Goal: Transaction & Acquisition: Purchase product/service

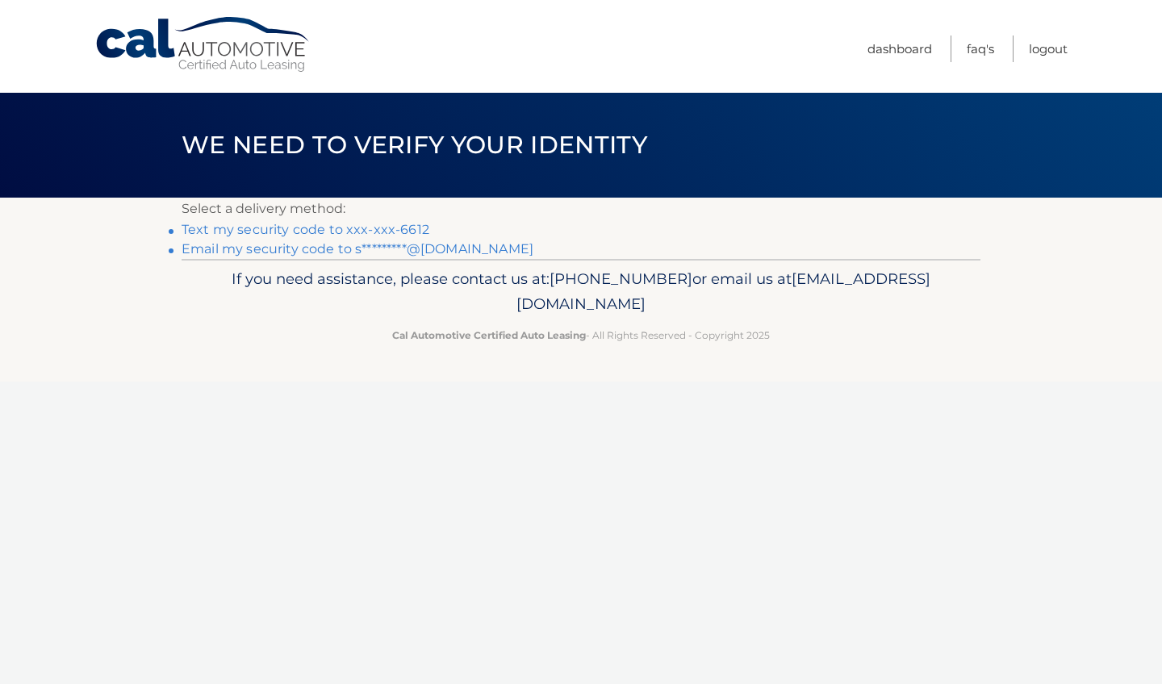
click at [363, 228] on link "Text my security code to xxx-xxx-6612" at bounding box center [306, 229] width 248 height 15
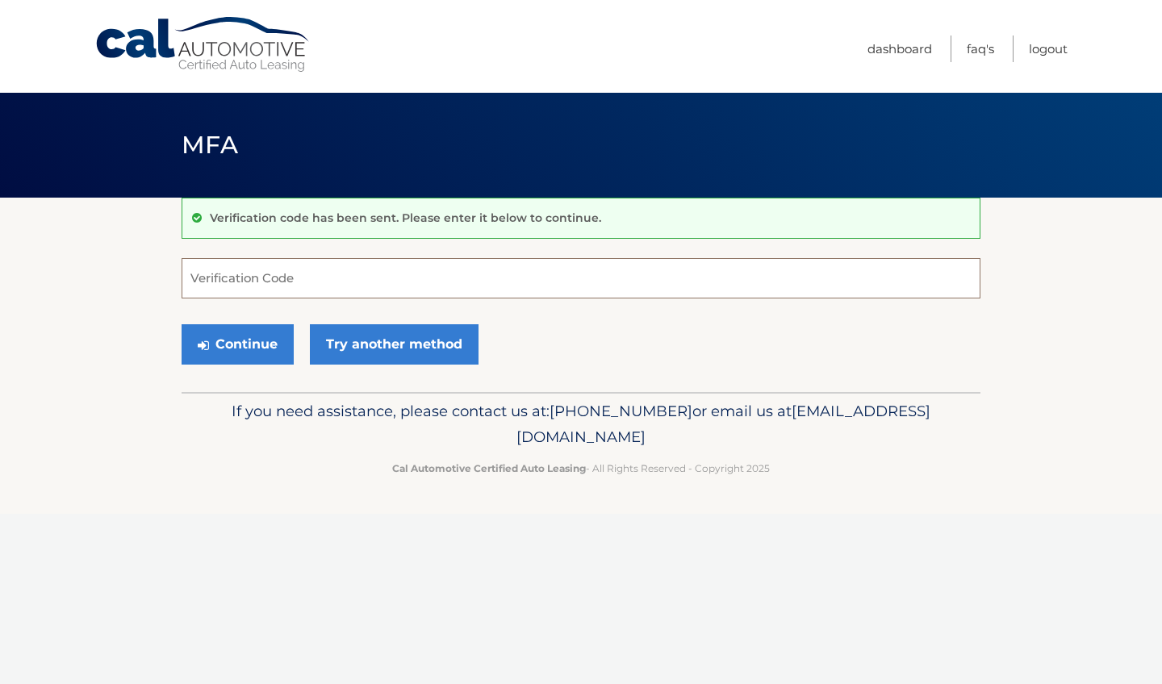
click at [241, 278] on input "Verification Code" at bounding box center [581, 278] width 799 height 40
type input "210759"
click at [234, 341] on button "Continue" at bounding box center [238, 344] width 112 height 40
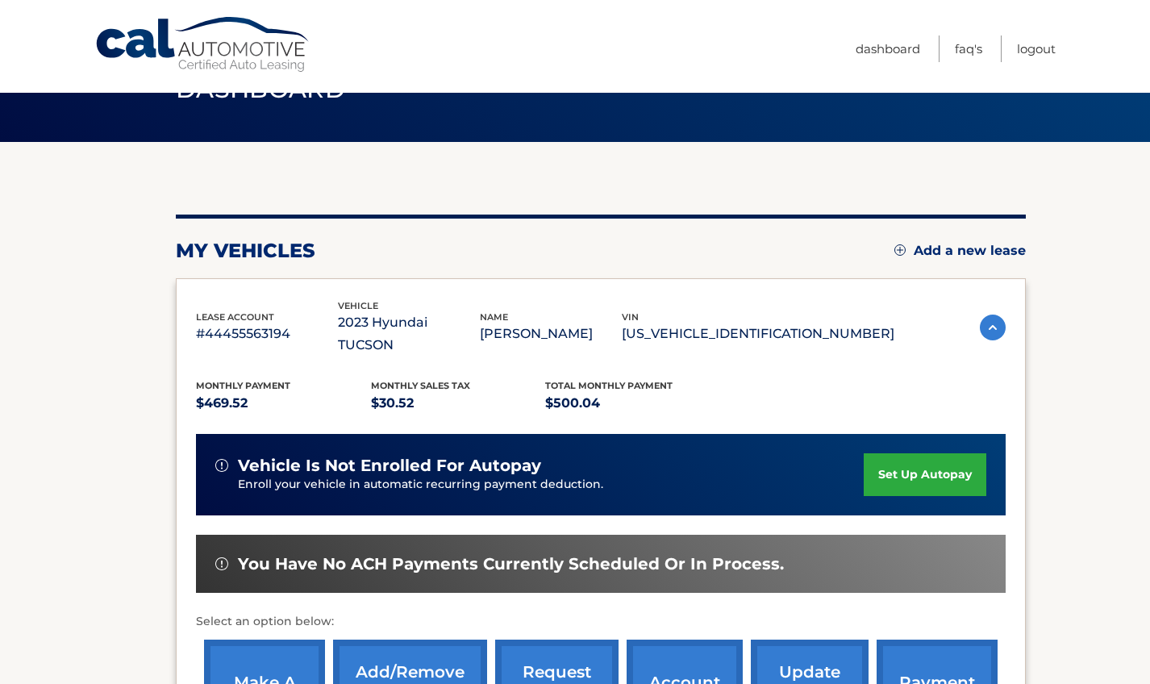
scroll to position [117, 0]
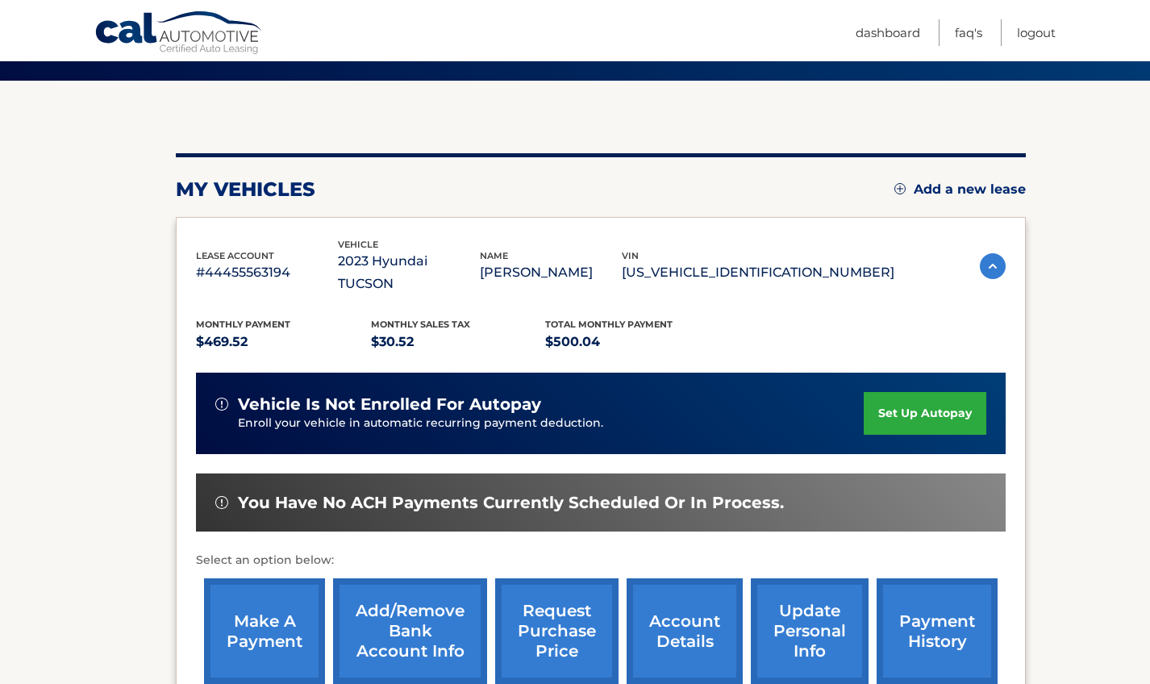
click at [274, 617] on link "make a payment" at bounding box center [264, 631] width 121 height 106
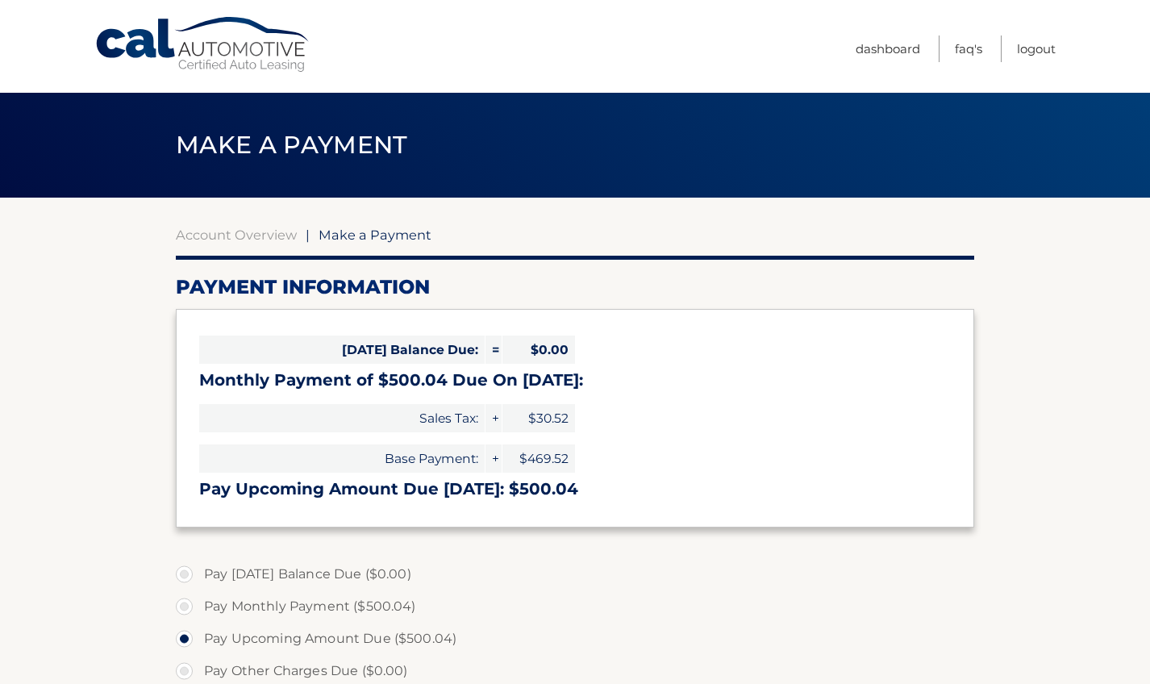
select select "ZTlkYjA0YmUtZWE3Zi00NGU3LWFlNGMtNzIwNmU1NTFhNTU5"
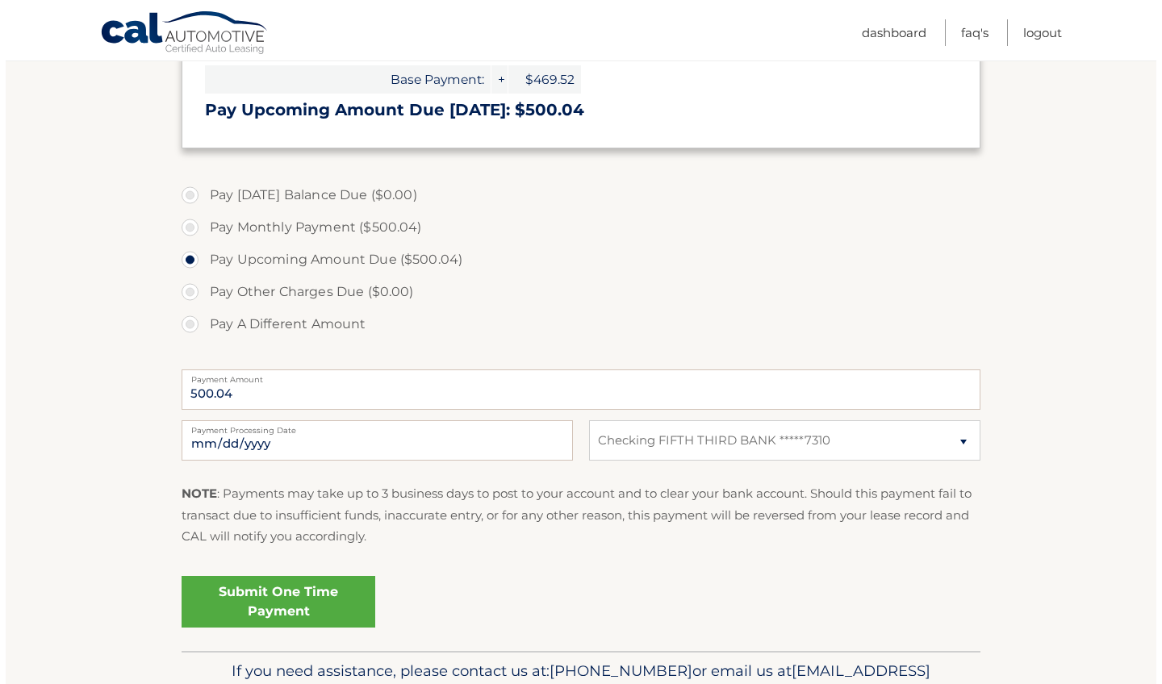
scroll to position [465, 0]
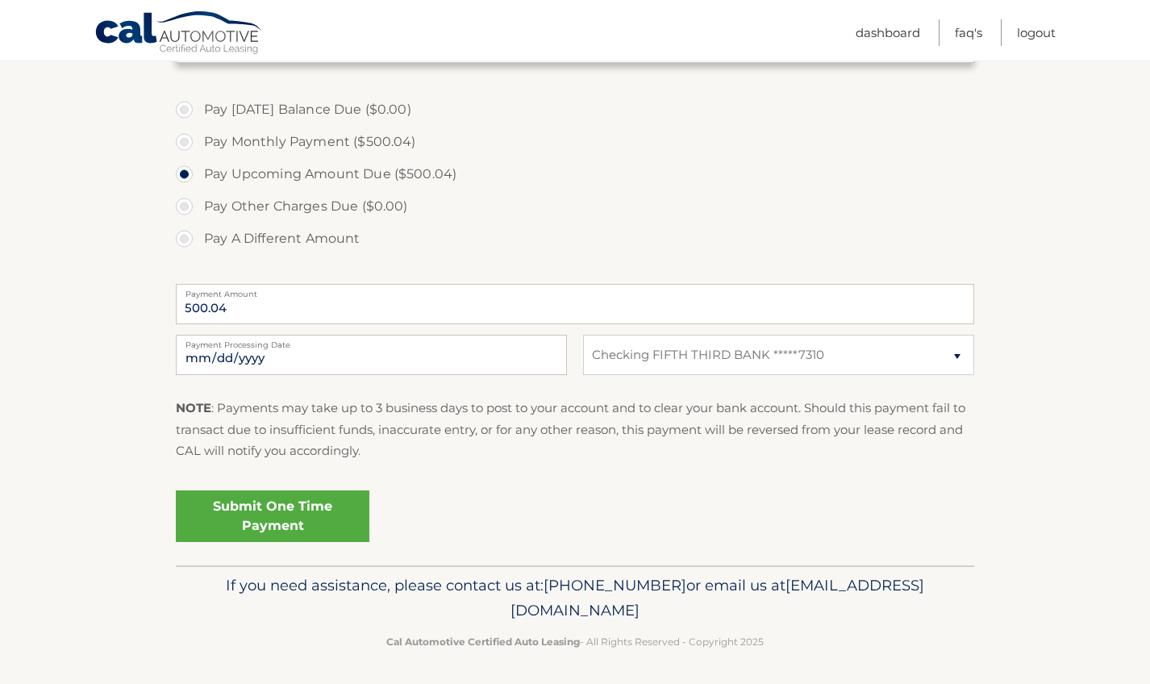
click at [283, 507] on link "Submit One Time Payment" at bounding box center [273, 517] width 194 height 52
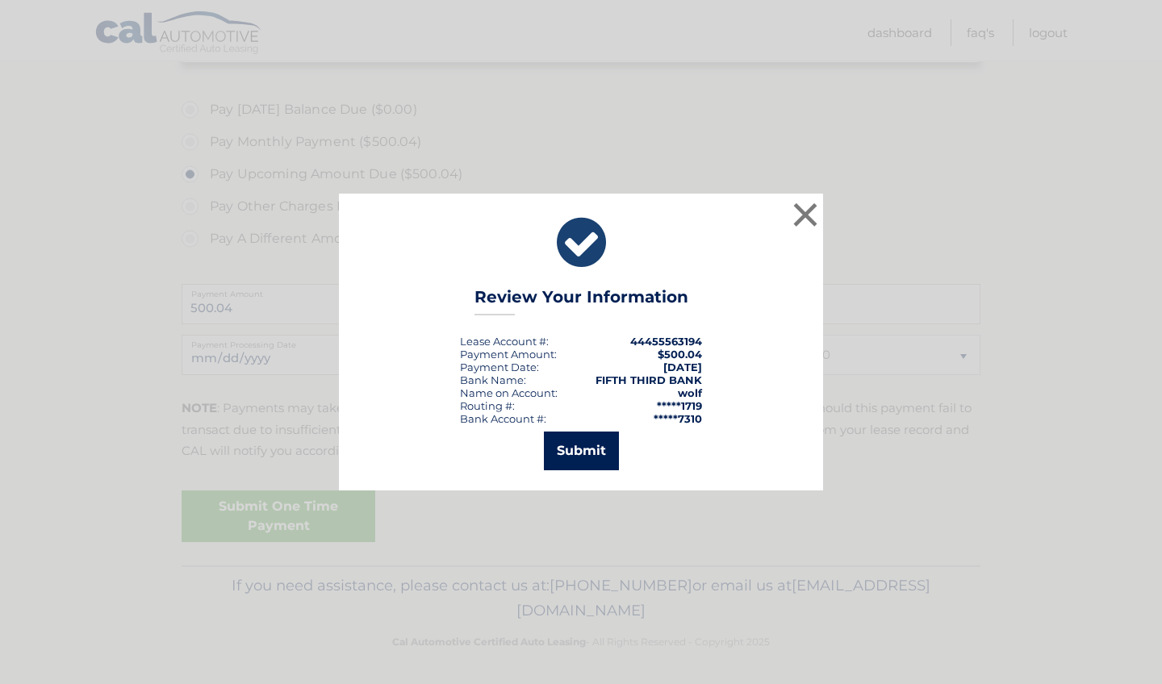
click at [574, 462] on button "Submit" at bounding box center [581, 451] width 75 height 39
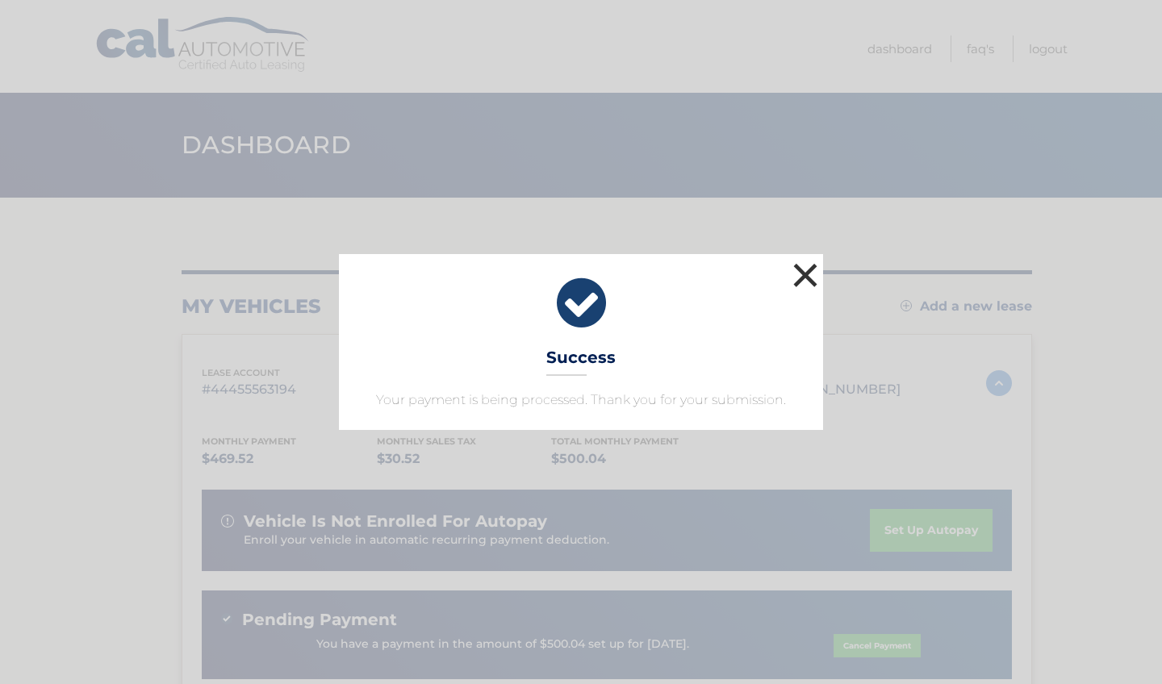
click at [801, 273] on button "×" at bounding box center [805, 275] width 32 height 32
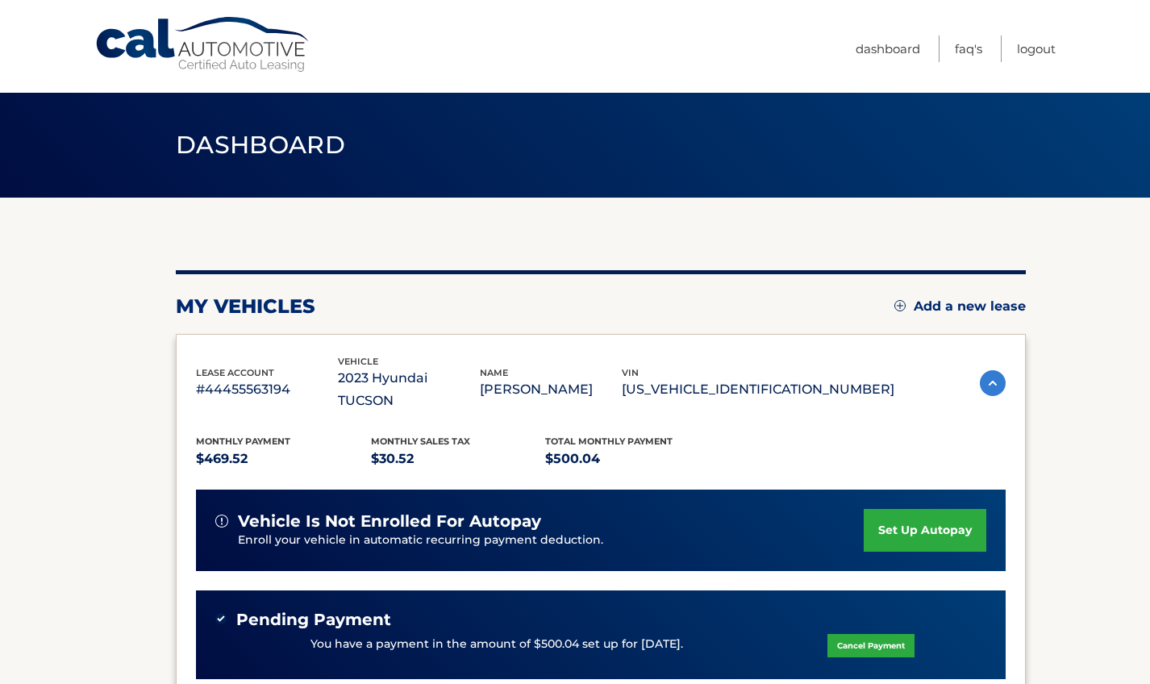
scroll to position [311, 0]
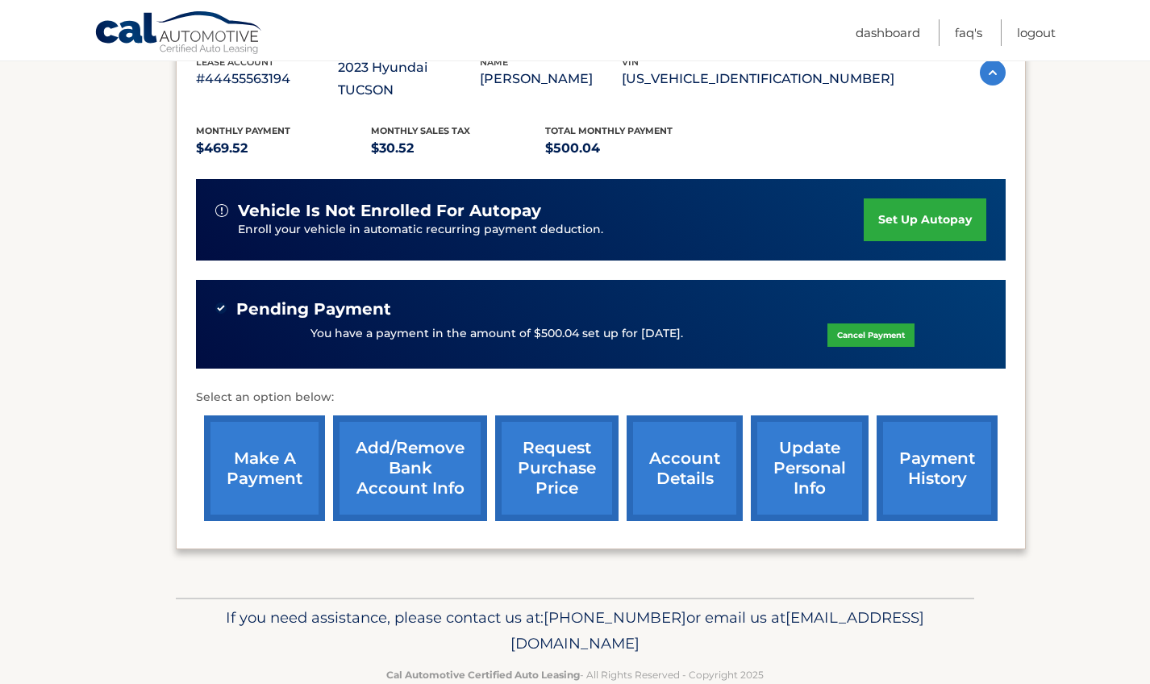
click at [674, 458] on link "account details" at bounding box center [685, 468] width 116 height 106
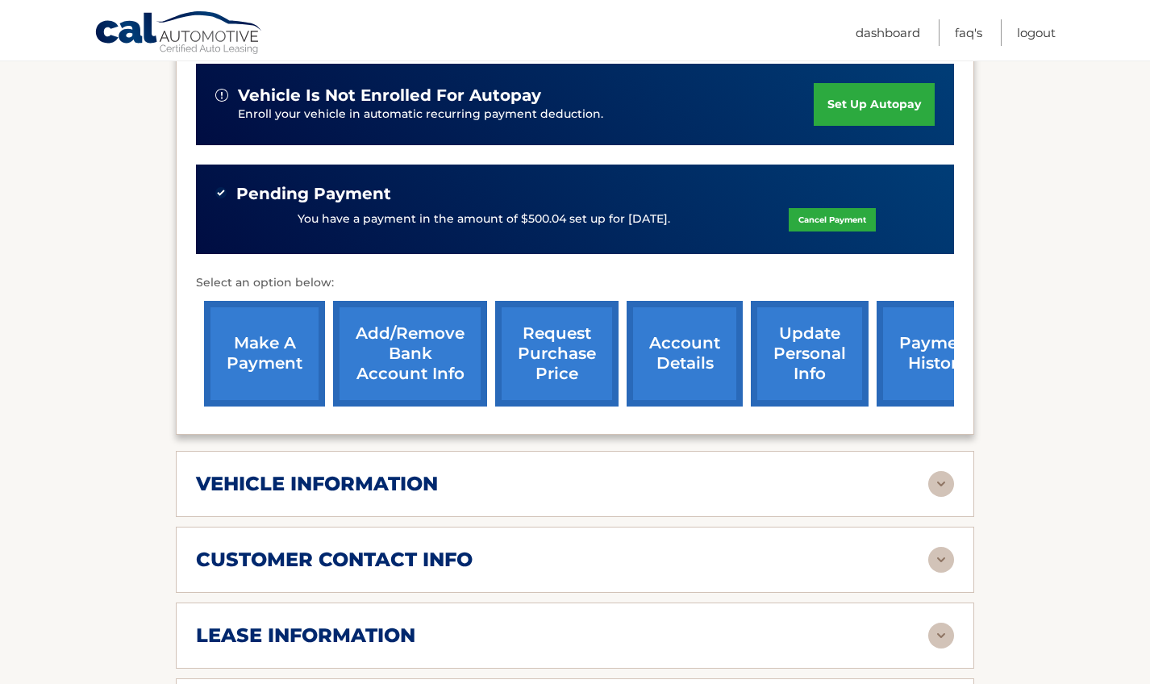
scroll to position [482, 0]
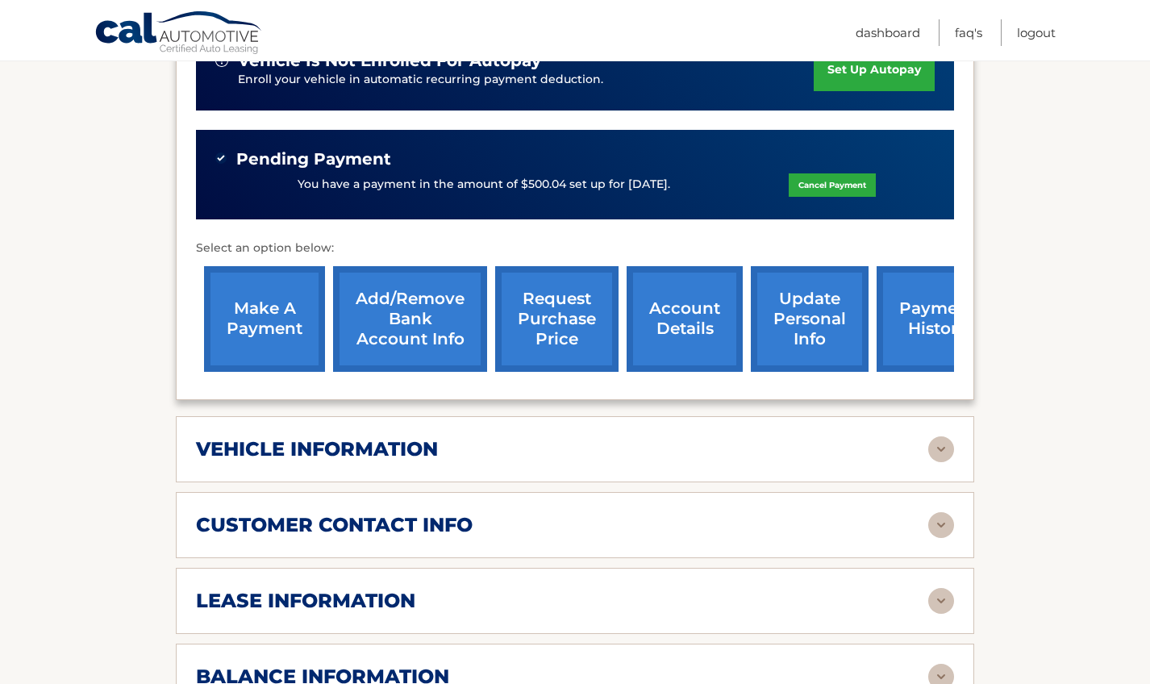
click at [937, 588] on img at bounding box center [942, 601] width 26 height 26
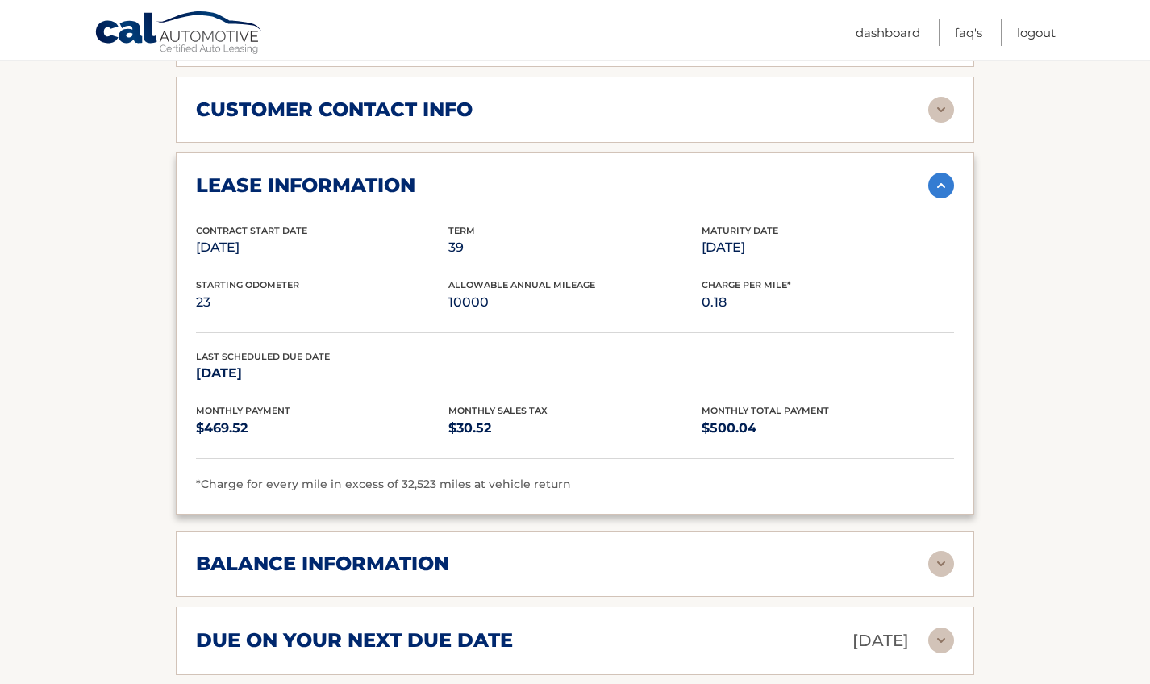
scroll to position [1007, 0]
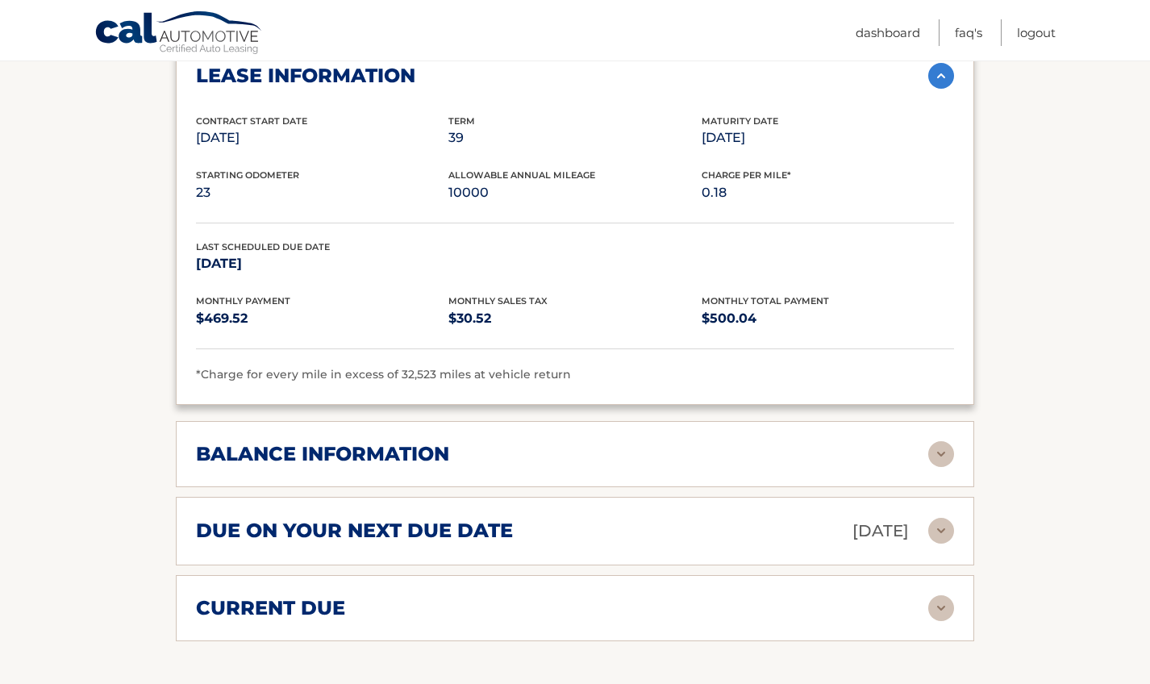
click at [940, 441] on img at bounding box center [942, 454] width 26 height 26
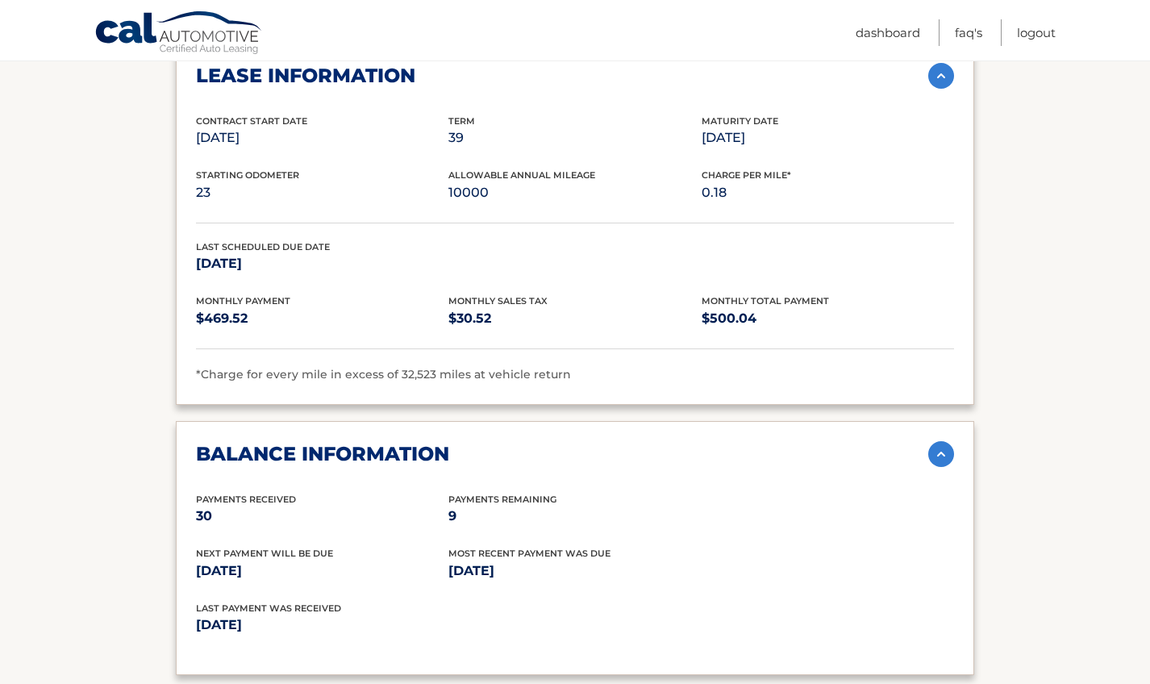
click at [933, 441] on img at bounding box center [942, 454] width 26 height 26
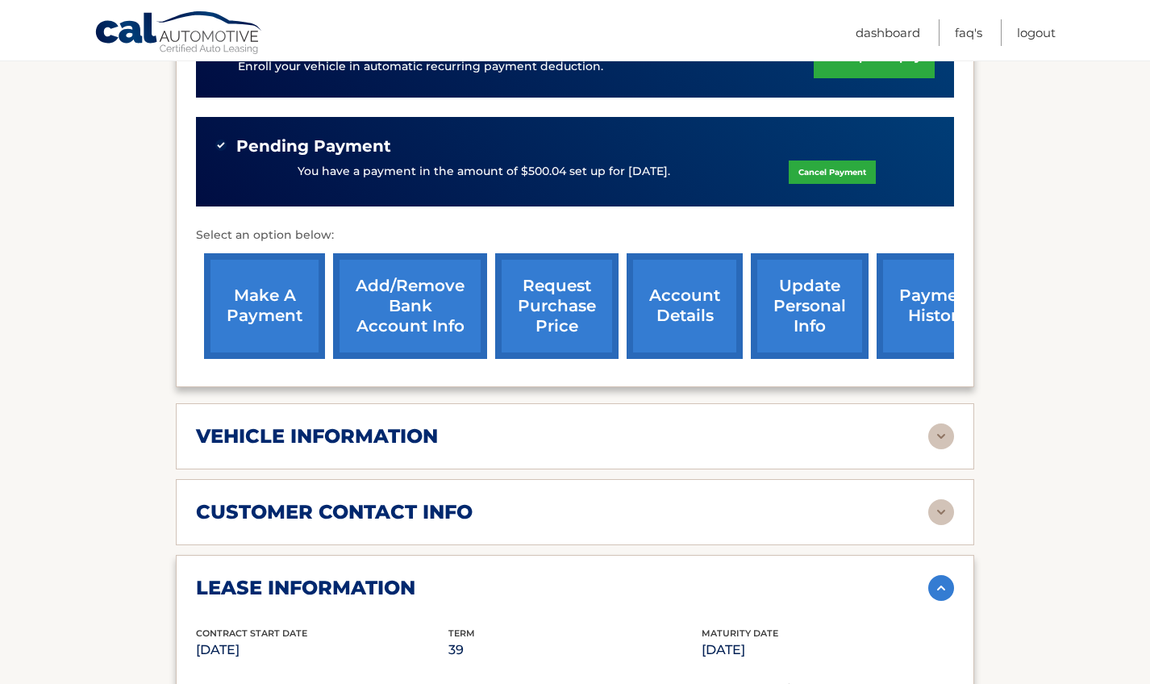
scroll to position [0, 0]
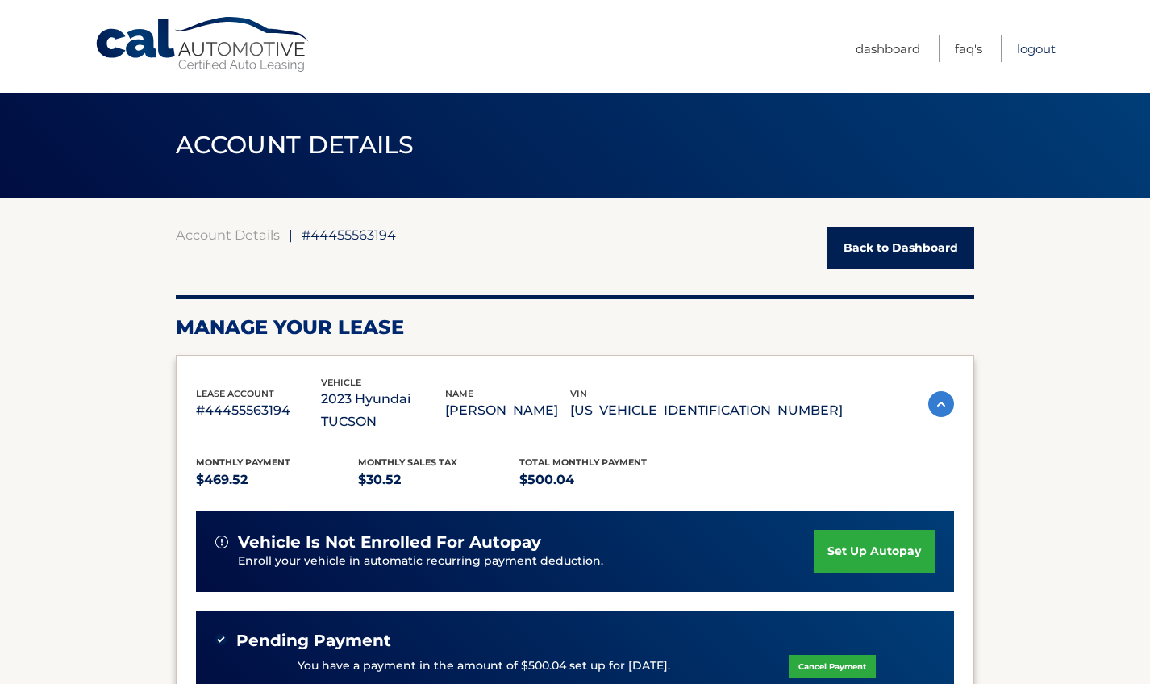
click at [1037, 48] on link "Logout" at bounding box center [1036, 48] width 39 height 27
